Goal: Entertainment & Leisure: Consume media (video, audio)

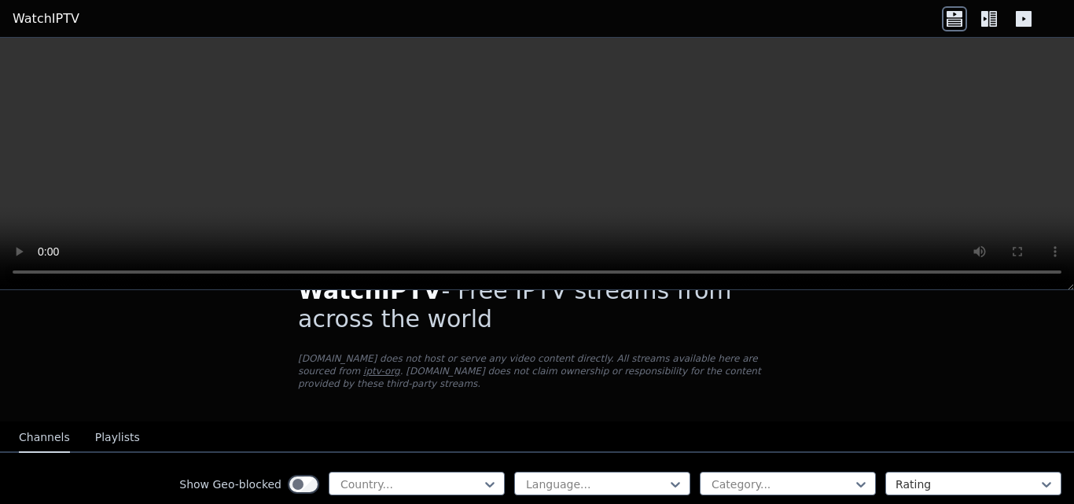
scroll to position [40, 0]
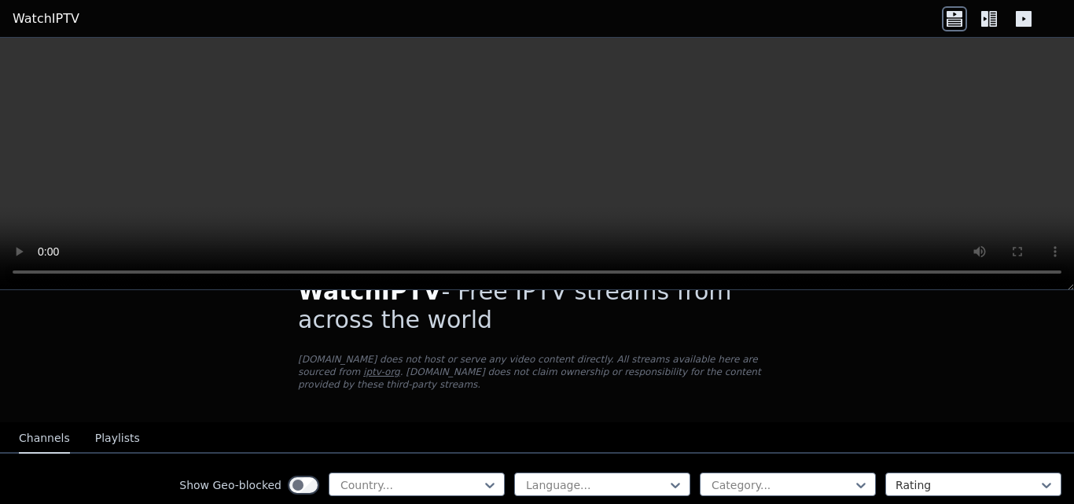
click at [988, 16] on icon at bounding box center [989, 18] width 25 height 25
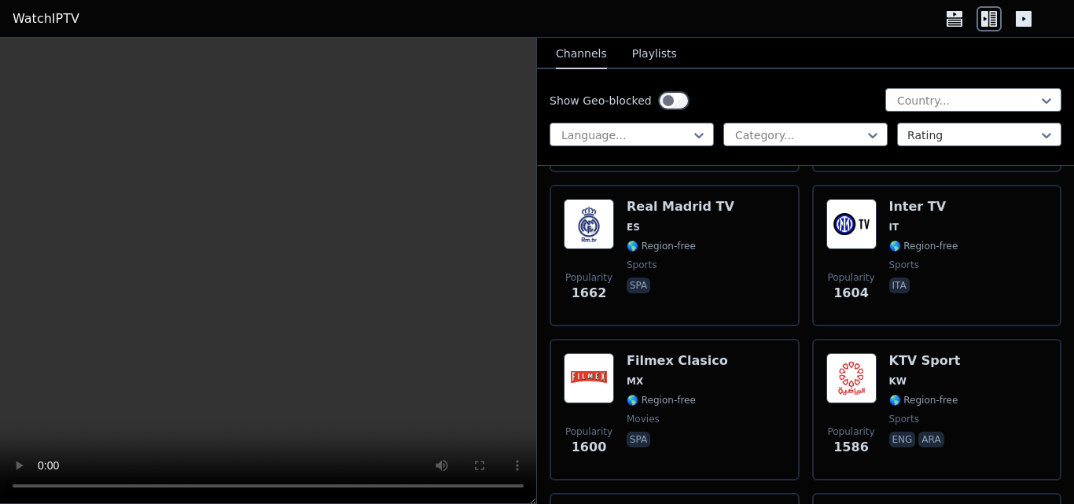
scroll to position [2871, 0]
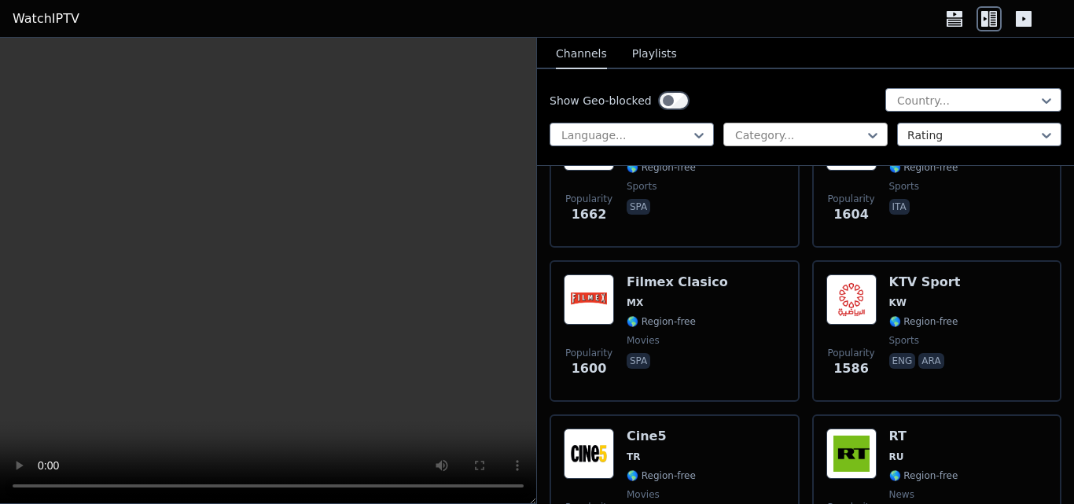
click at [834, 129] on div at bounding box center [799, 135] width 131 height 16
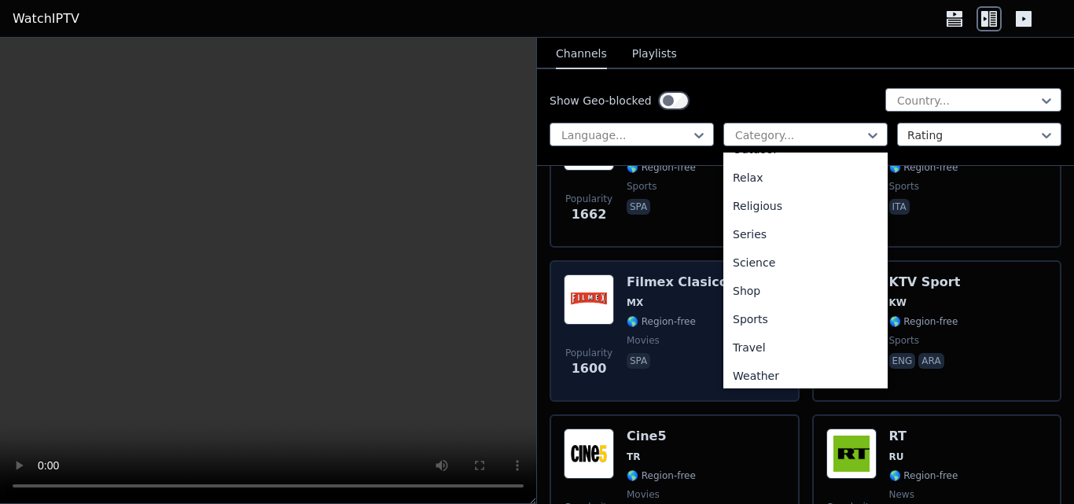
scroll to position [535, 0]
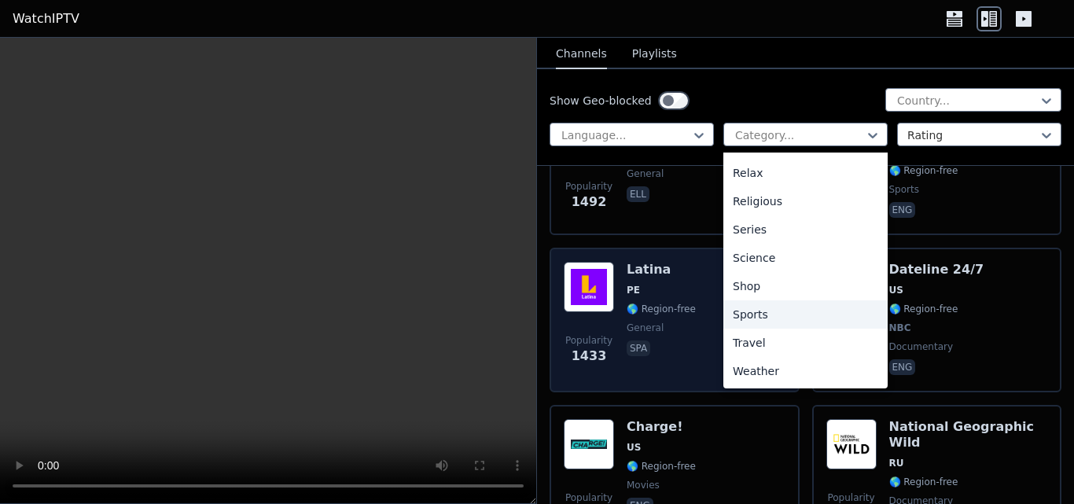
click at [639, 357] on div "Latina PE 🌎 Region-free general spa" at bounding box center [661, 320] width 69 height 116
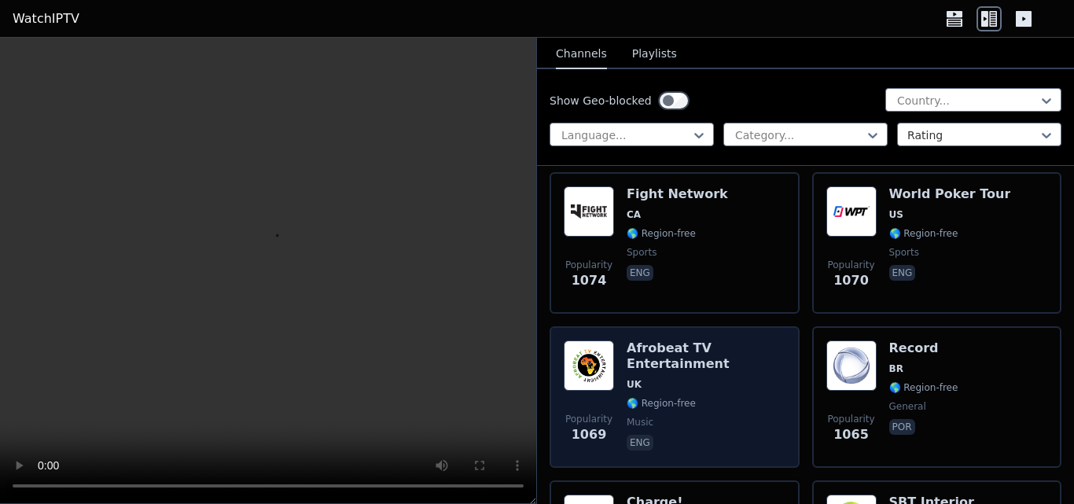
scroll to position [5309, 0]
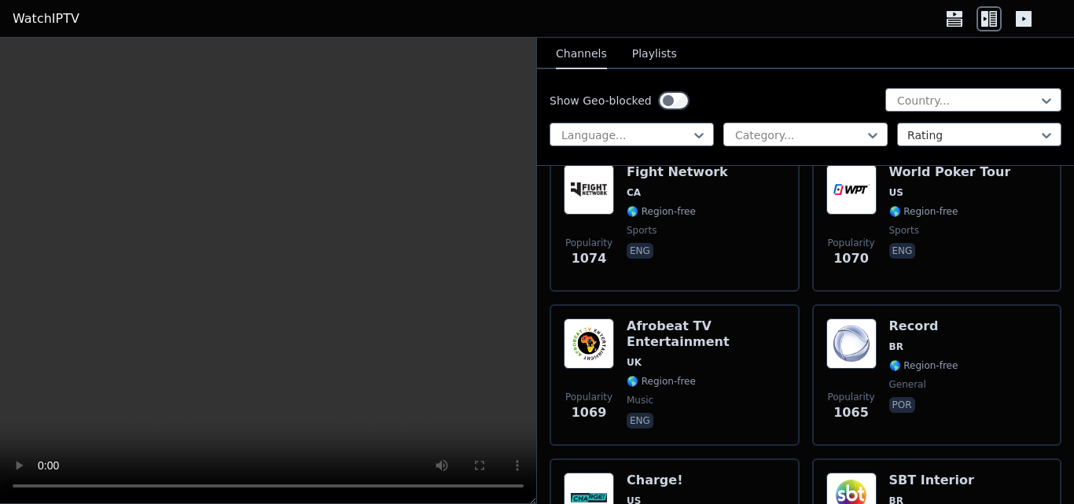
click at [853, 142] on div "Category..." at bounding box center [805, 135] width 164 height 24
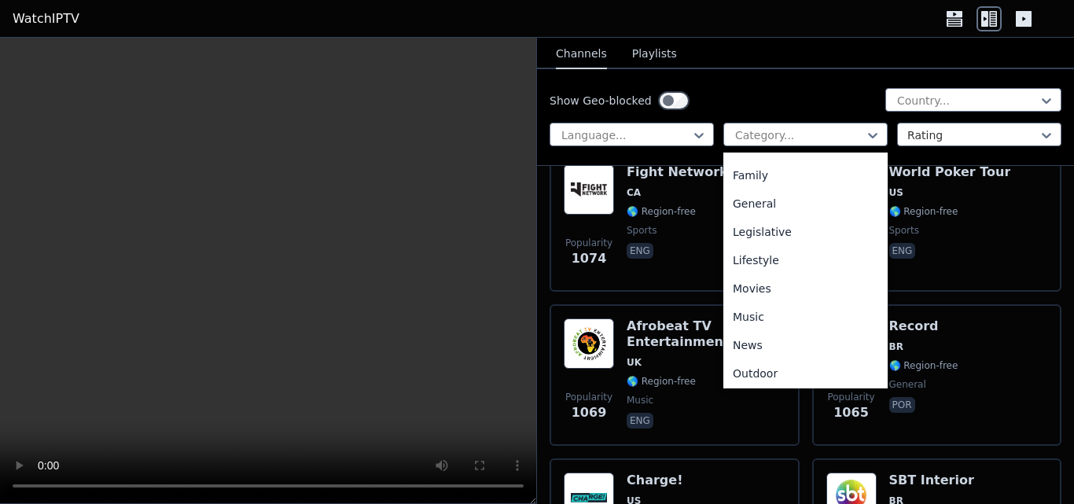
scroll to position [299, 0]
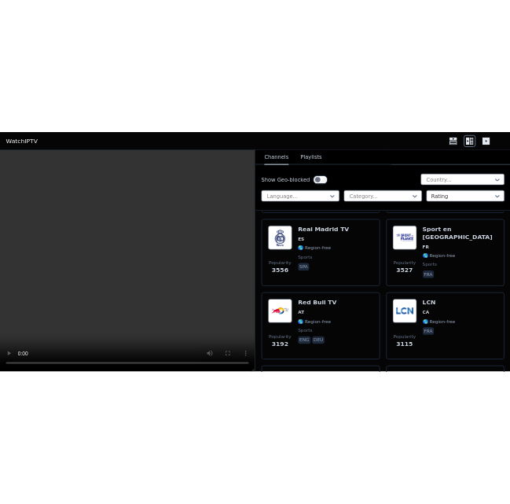
scroll to position [716, 0]
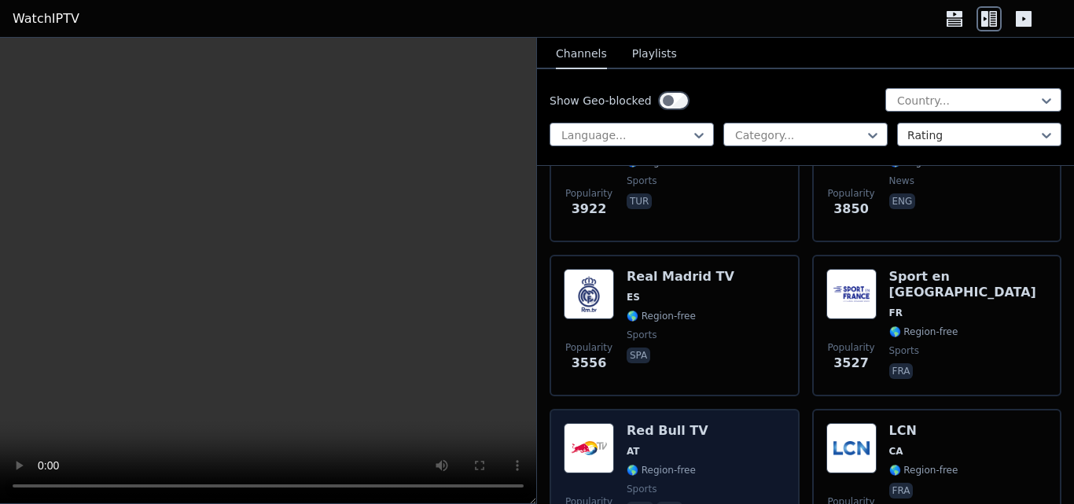
click at [656, 445] on span "AT" at bounding box center [668, 451] width 82 height 13
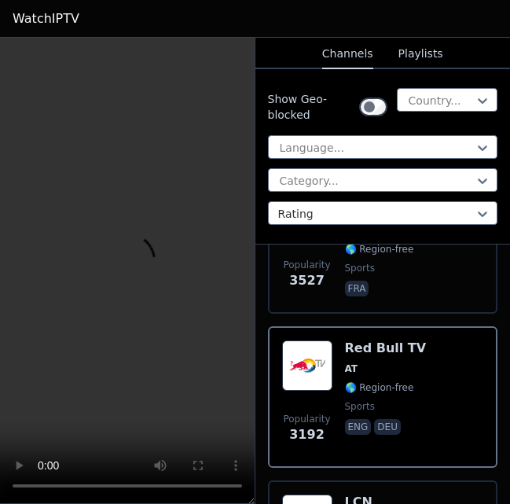
scroll to position [1730, 0]
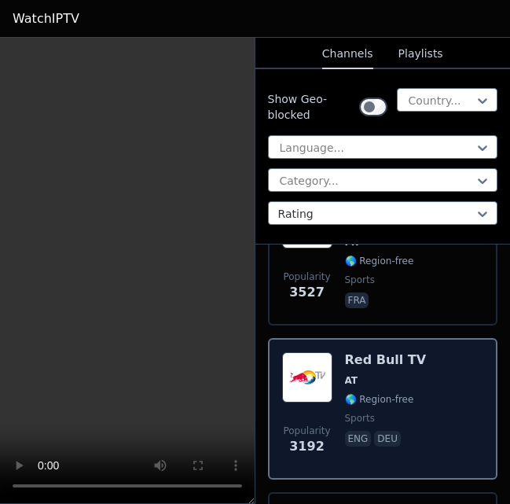
click at [385, 374] on span "AT" at bounding box center [386, 380] width 82 height 13
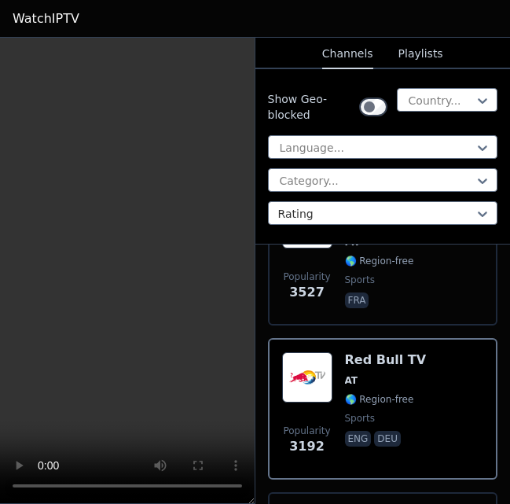
click at [100, 304] on video at bounding box center [127, 271] width 255 height 466
